Goal: Transaction & Acquisition: Purchase product/service

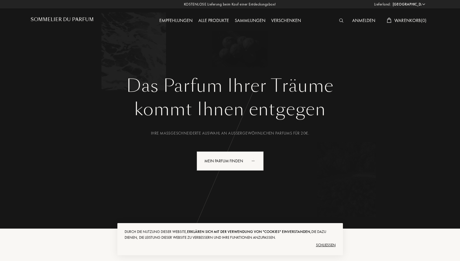
select select "DE"
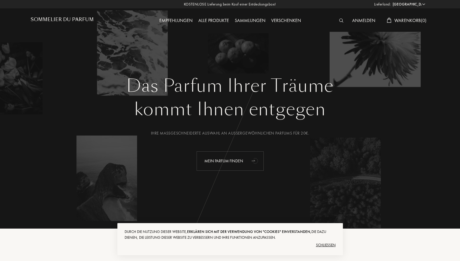
click at [230, 158] on div "Mein Parfum finden" at bounding box center [229, 160] width 67 height 19
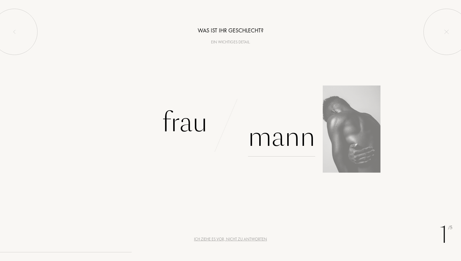
click at [277, 147] on div "Mann" at bounding box center [281, 136] width 67 height 39
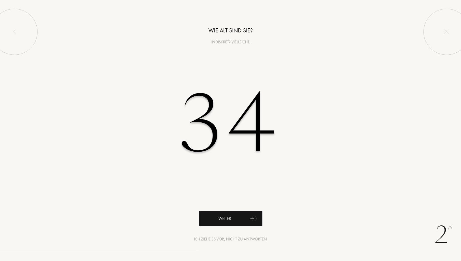
type input "34"
click at [227, 219] on div "Weiter" at bounding box center [231, 218] width 64 height 15
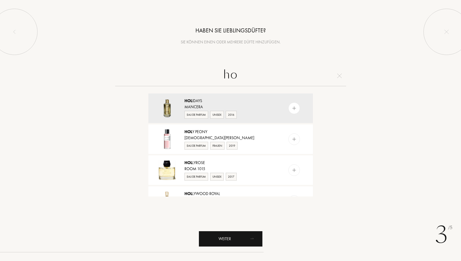
type input "h"
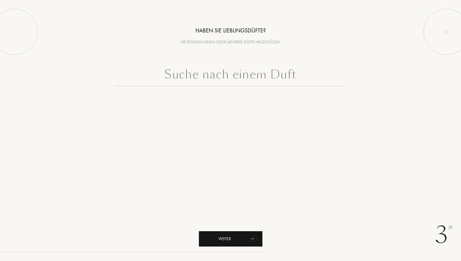
click at [234, 237] on div "Weiter" at bounding box center [231, 238] width 64 height 15
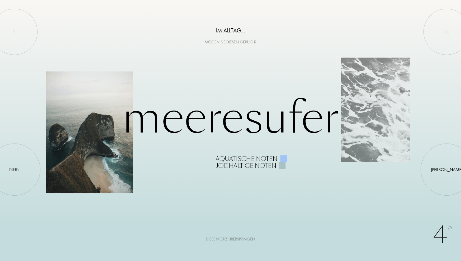
click at [83, 172] on div at bounding box center [89, 131] width 87 height 121
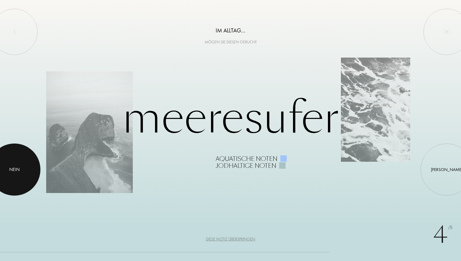
click at [16, 177] on div at bounding box center [14, 169] width 52 height 52
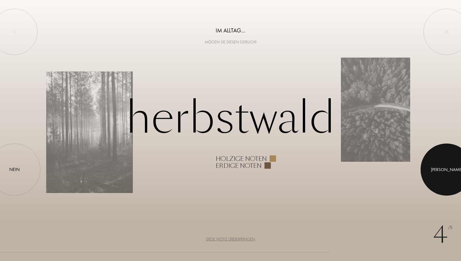
click at [445, 168] on div "Ja" at bounding box center [446, 169] width 31 height 7
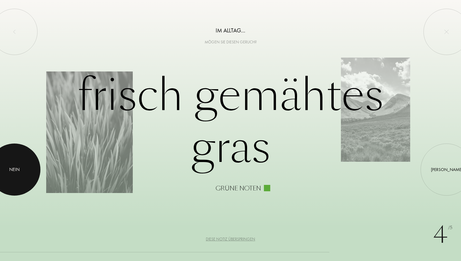
click at [21, 169] on div at bounding box center [14, 169] width 52 height 52
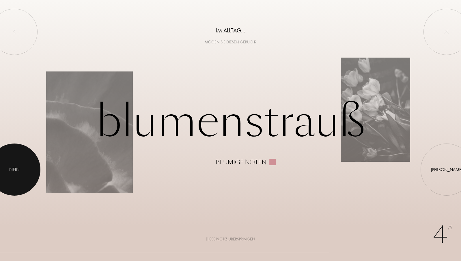
click at [21, 169] on div at bounding box center [14, 169] width 52 height 52
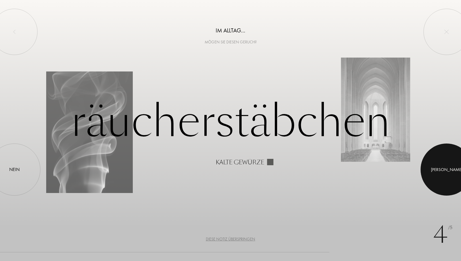
click at [449, 172] on div at bounding box center [447, 169] width 52 height 52
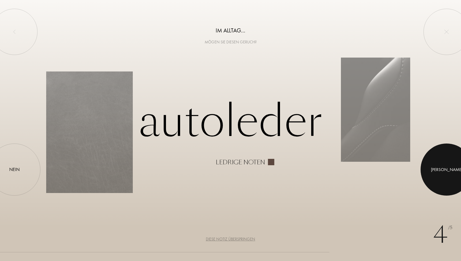
click at [449, 172] on div at bounding box center [447, 169] width 52 height 52
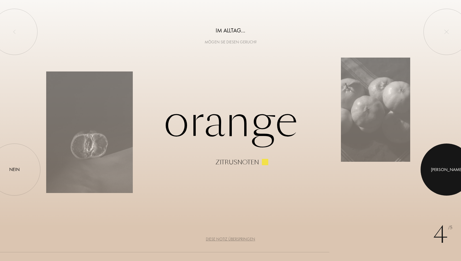
click at [449, 172] on div at bounding box center [447, 169] width 52 height 52
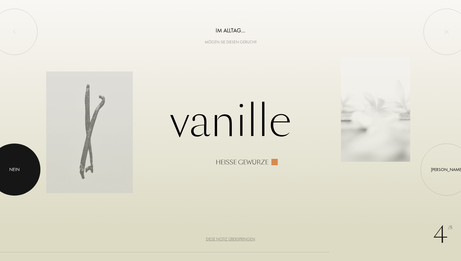
click at [8, 170] on div at bounding box center [14, 169] width 52 height 52
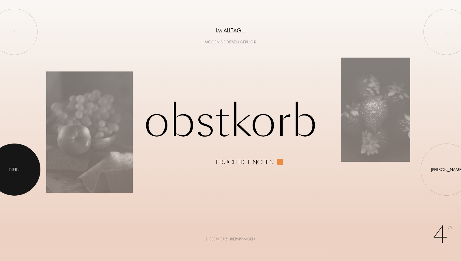
click at [13, 169] on div "Nein" at bounding box center [14, 169] width 10 height 7
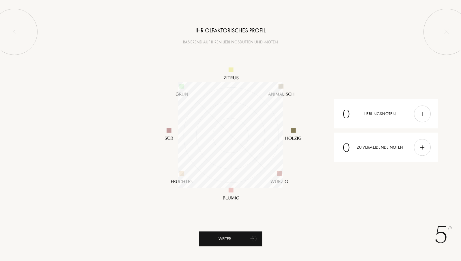
scroll to position [105, 105]
click at [423, 146] on img at bounding box center [422, 147] width 6 height 6
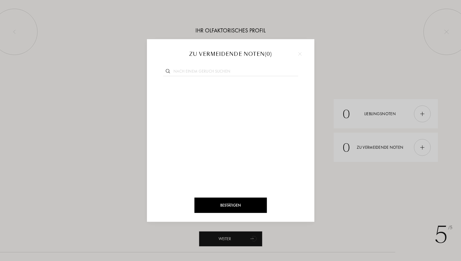
click at [237, 73] on input "text" at bounding box center [230, 72] width 135 height 8
type input "vanil"
click at [196, 88] on img at bounding box center [197, 88] width 3 height 3
click at [233, 205] on div "Bestätigen" at bounding box center [230, 204] width 73 height 15
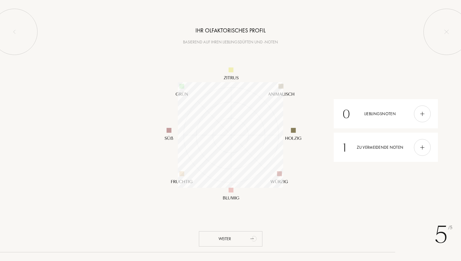
click at [229, 240] on div "Weiter" at bounding box center [231, 238] width 64 height 15
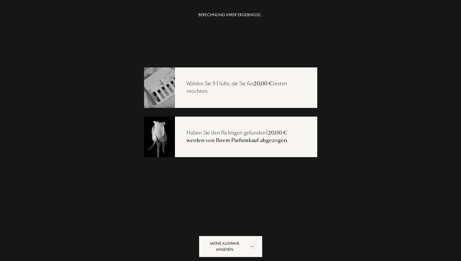
click at [229, 240] on div "Meine Auswahl ansehen" at bounding box center [231, 245] width 64 height 21
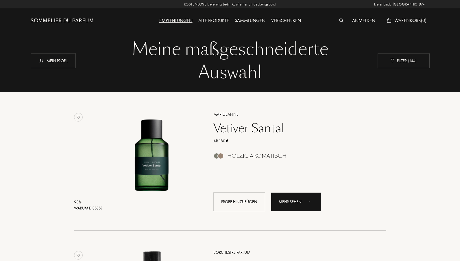
select select "DE"
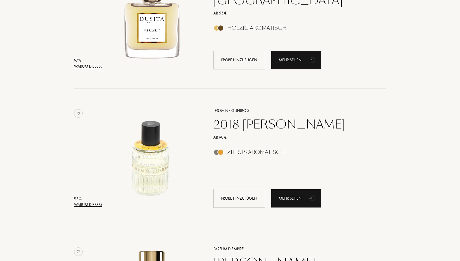
scroll to position [712, 0]
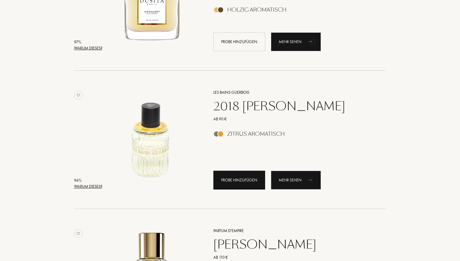
click at [241, 182] on div "Probe hinzufügen" at bounding box center [239, 179] width 52 height 19
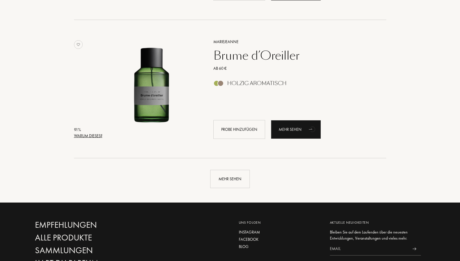
scroll to position [1340, 0]
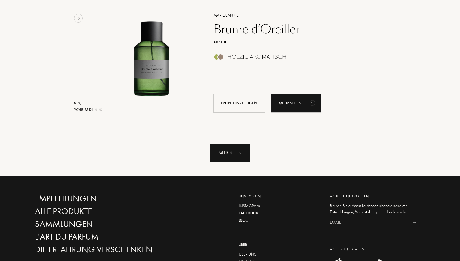
click at [237, 154] on div "Mehr sehen" at bounding box center [230, 152] width 40 height 18
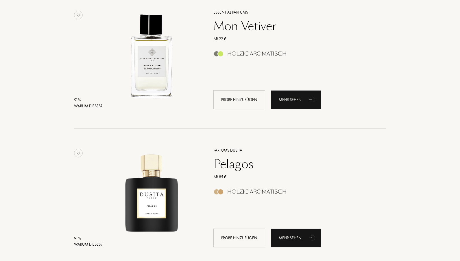
scroll to position [1477, 0]
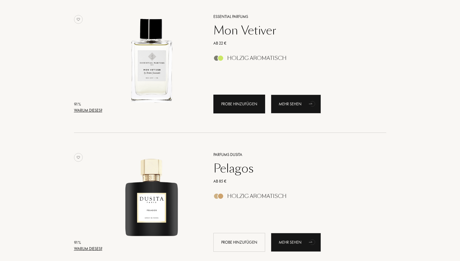
click at [239, 103] on div "Probe hinzufügen" at bounding box center [239, 103] width 52 height 19
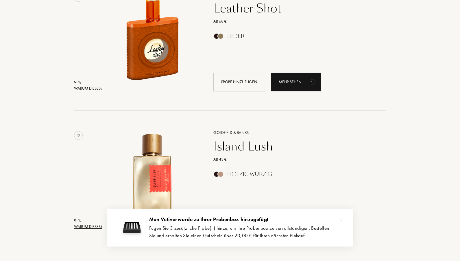
scroll to position [1774, 0]
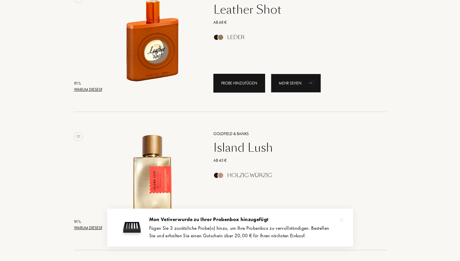
click at [237, 84] on div "Probe hinzufügen" at bounding box center [239, 83] width 52 height 19
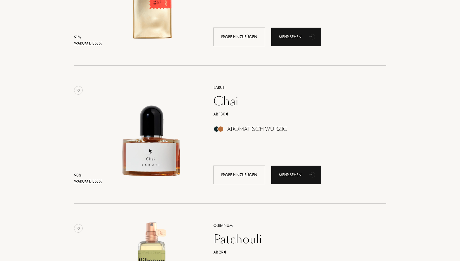
scroll to position [1966, 0]
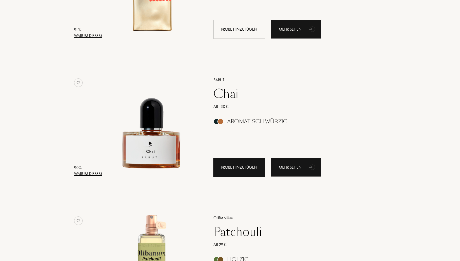
click at [235, 162] on div "Probe hinzufügen" at bounding box center [239, 167] width 52 height 19
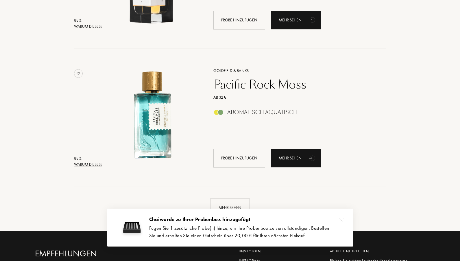
scroll to position [2687, 0]
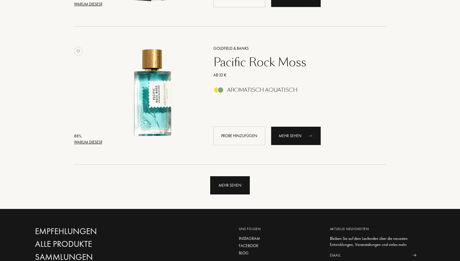
click at [228, 186] on div "Mehr sehen" at bounding box center [230, 185] width 40 height 18
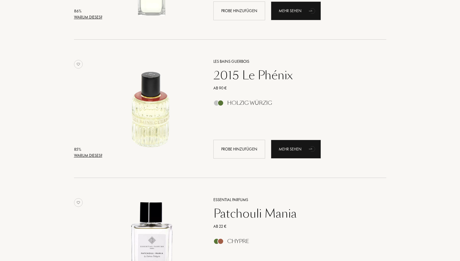
scroll to position [3866, 0]
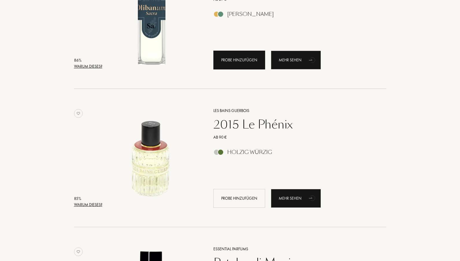
click at [238, 63] on div "Probe hinzufügen" at bounding box center [239, 60] width 52 height 19
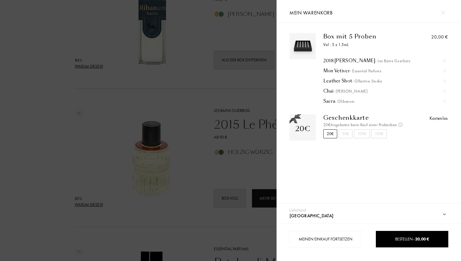
click at [444, 100] on img at bounding box center [444, 101] width 3 height 3
click at [240, 101] on div at bounding box center [138, 130] width 277 height 261
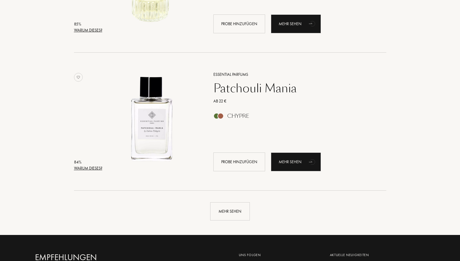
scroll to position [4191, 0]
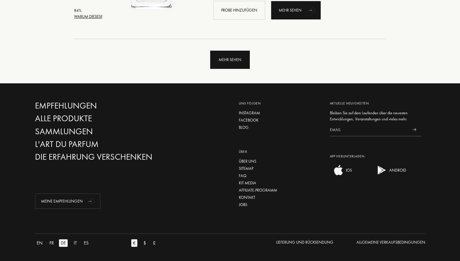
click at [234, 59] on div "Mehr sehen" at bounding box center [230, 60] width 40 height 18
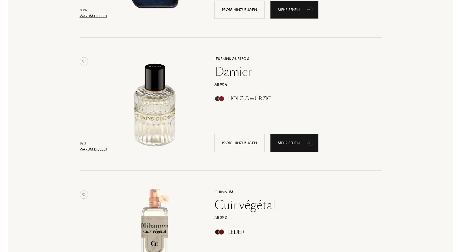
scroll to position [4932, 0]
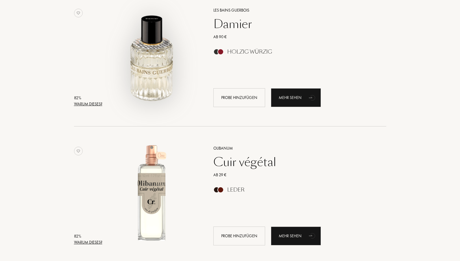
click at [152, 70] on img at bounding box center [151, 54] width 96 height 96
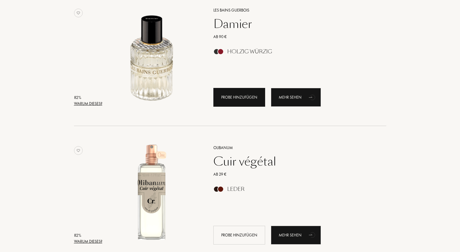
click at [239, 95] on div "Probe hinzufügen" at bounding box center [239, 97] width 52 height 19
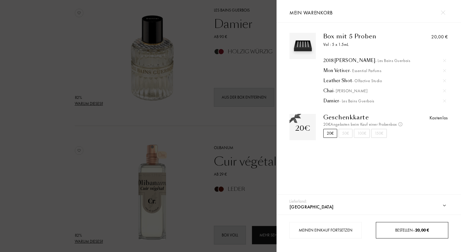
click at [414, 235] on div "Bestellen – 20,00 €" at bounding box center [412, 230] width 73 height 16
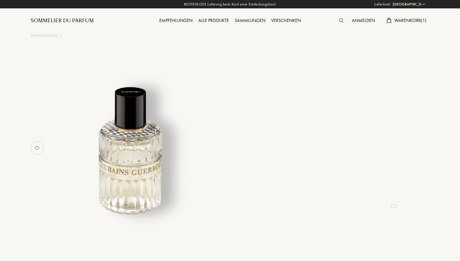
select select "DE"
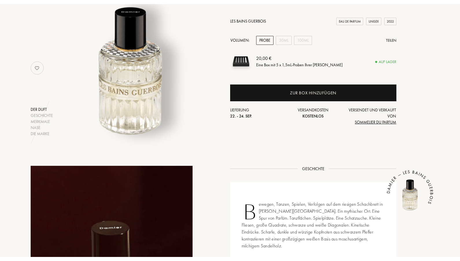
scroll to position [80, 0]
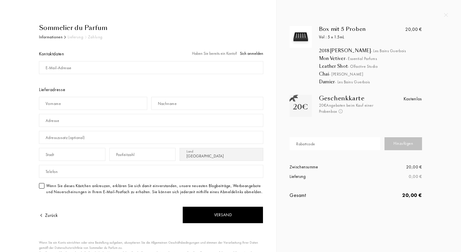
select select "DE"
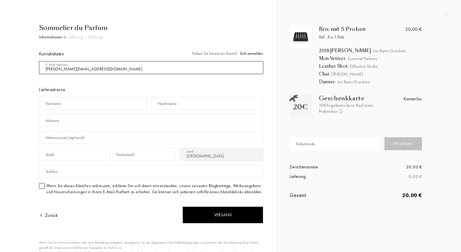
type input "[PERSON_NAME][EMAIL_ADDRESS][DOMAIN_NAME]"
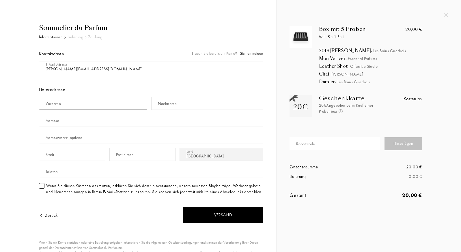
click at [95, 104] on input "text" at bounding box center [93, 103] width 108 height 13
type input "Sebastian"
type input "Bracevac"
type input "[STREET_ADDRESS]"
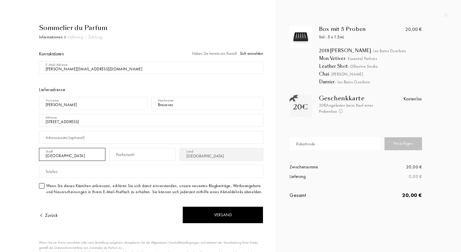
type input "Stuttgart"
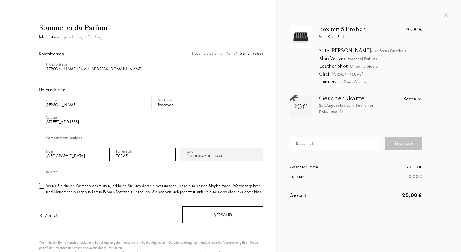
type input "70567"
click at [204, 220] on div "Versand" at bounding box center [223, 215] width 81 height 17
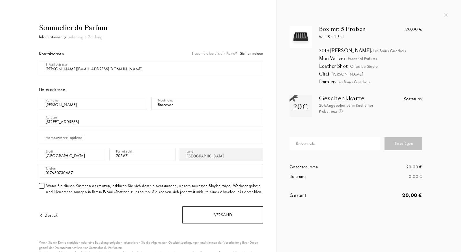
type input "017630730667"
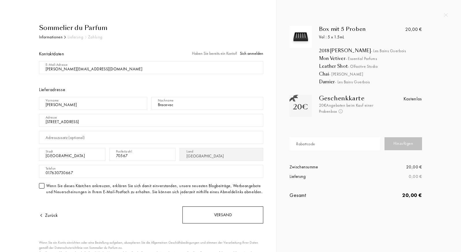
click at [206, 218] on div "Versand" at bounding box center [223, 215] width 81 height 17
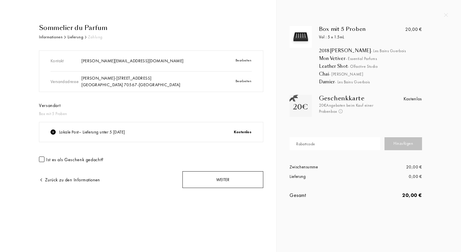
click at [204, 185] on div "Weiter" at bounding box center [223, 180] width 81 height 17
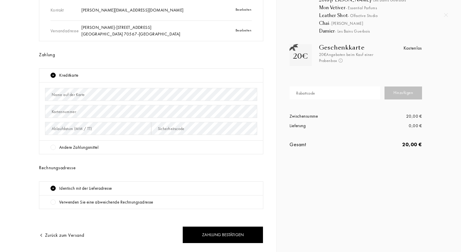
scroll to position [60, 0]
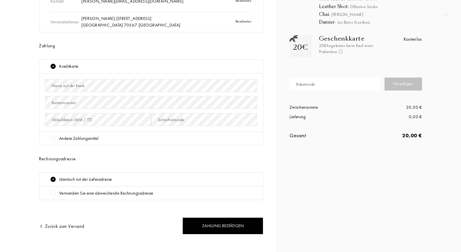
click at [94, 137] on div "Andere Zahlungsmittel" at bounding box center [78, 138] width 39 height 7
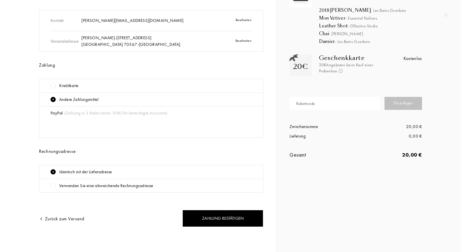
scroll to position [39, 0]
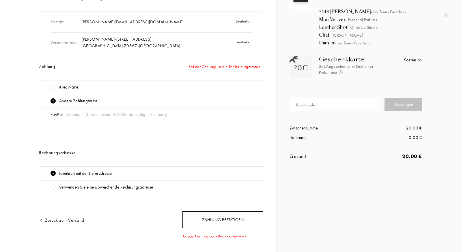
click at [213, 213] on div "Zahlung bestätigen" at bounding box center [223, 220] width 81 height 17
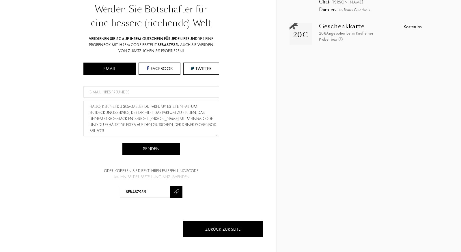
scroll to position [72, 0]
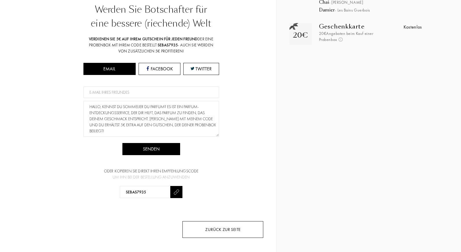
click at [222, 226] on div "Zurück zur Seite" at bounding box center [223, 230] width 81 height 17
